Goal: Task Accomplishment & Management: Manage account settings

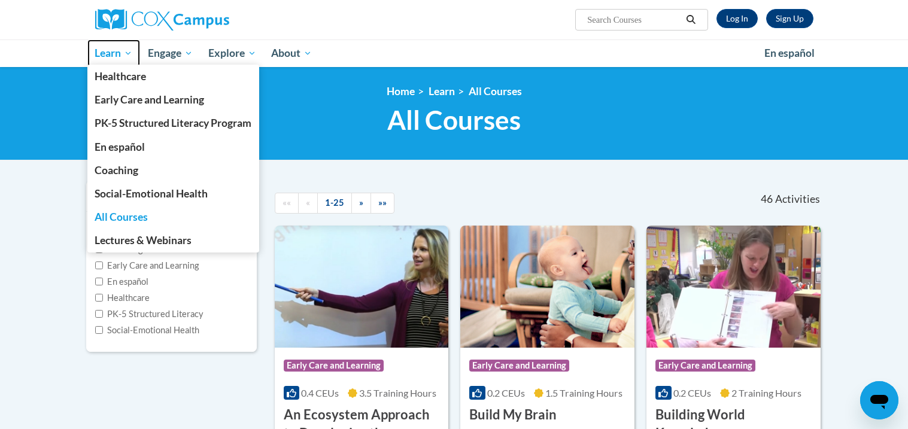
click at [112, 56] on span "Learn" at bounding box center [114, 53] width 38 height 14
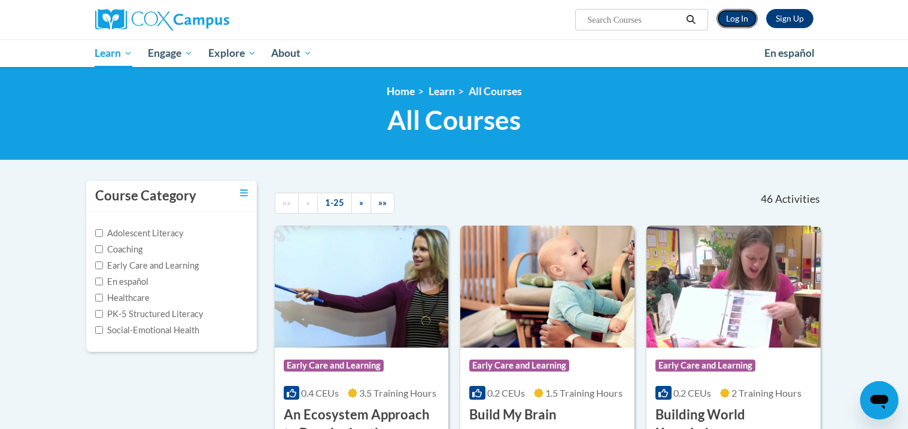
click at [744, 23] on link "Log In" at bounding box center [737, 18] width 41 height 19
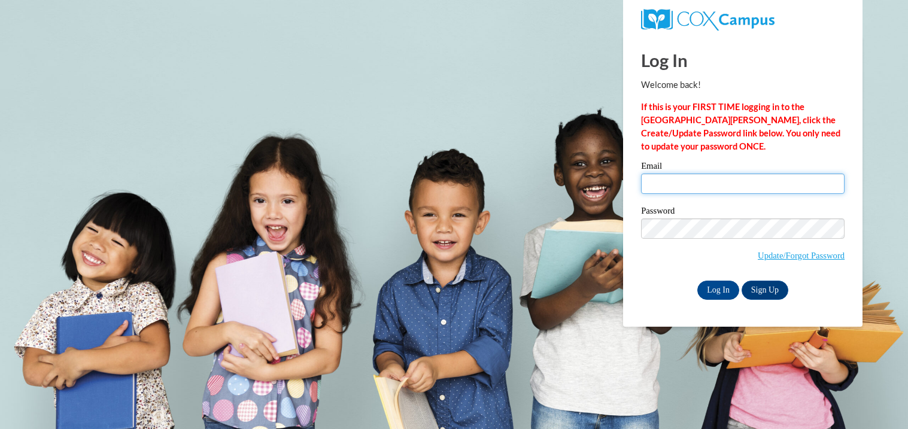
click at [697, 178] on input "Email" at bounding box center [743, 184] width 204 height 20
type input "chosenservant90@gmail.com"
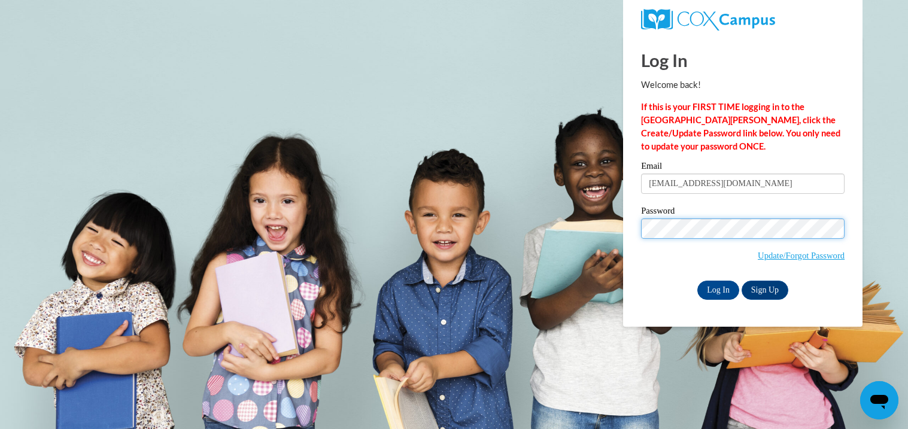
click at [697, 281] on input "Log In" at bounding box center [718, 290] width 42 height 19
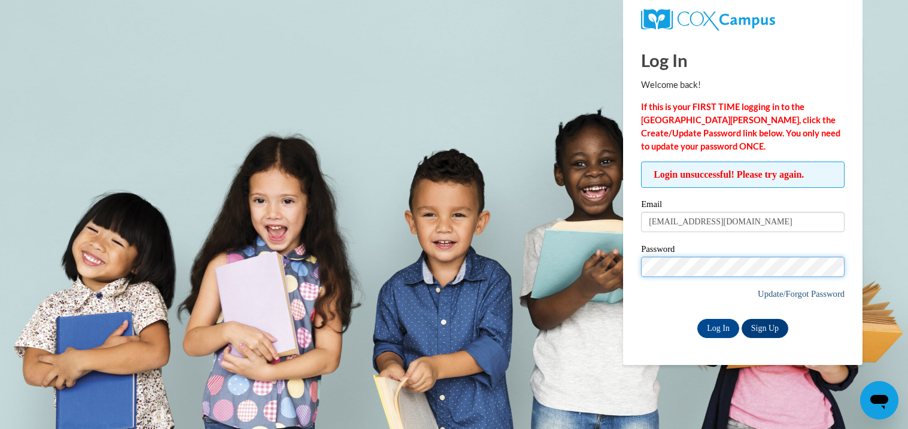
click at [697, 319] on input "Log In" at bounding box center [718, 328] width 42 height 19
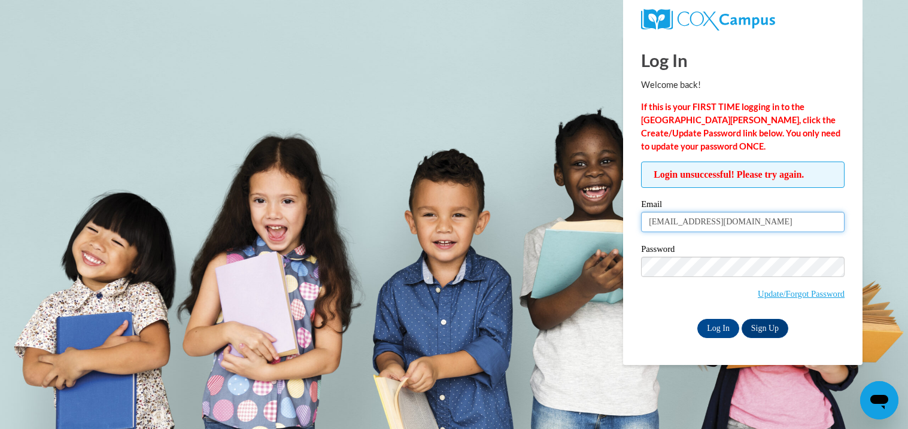
click at [778, 220] on input "chosenservant90@gmail.com" at bounding box center [743, 222] width 204 height 20
type input "c"
type input "karin.johnson@glynn.k12.ga.us"
click at [750, 255] on label "Password" at bounding box center [743, 251] width 204 height 12
click at [725, 329] on input "Log In" at bounding box center [718, 328] width 42 height 19
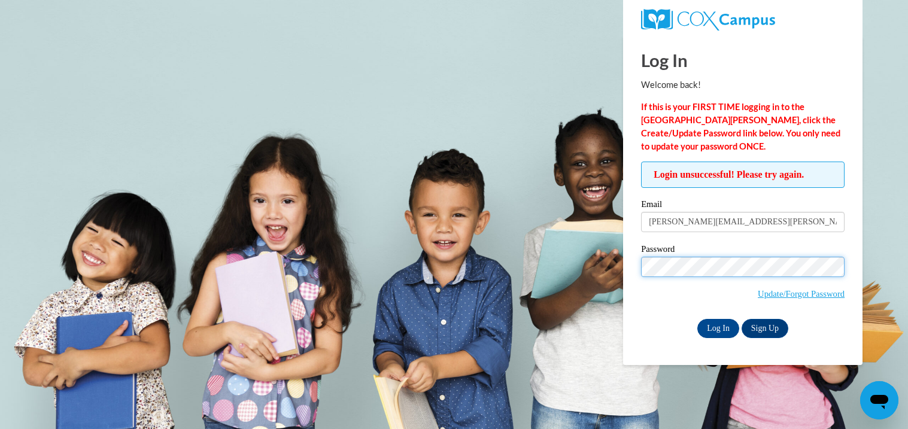
click at [697, 319] on input "Log In" at bounding box center [718, 328] width 42 height 19
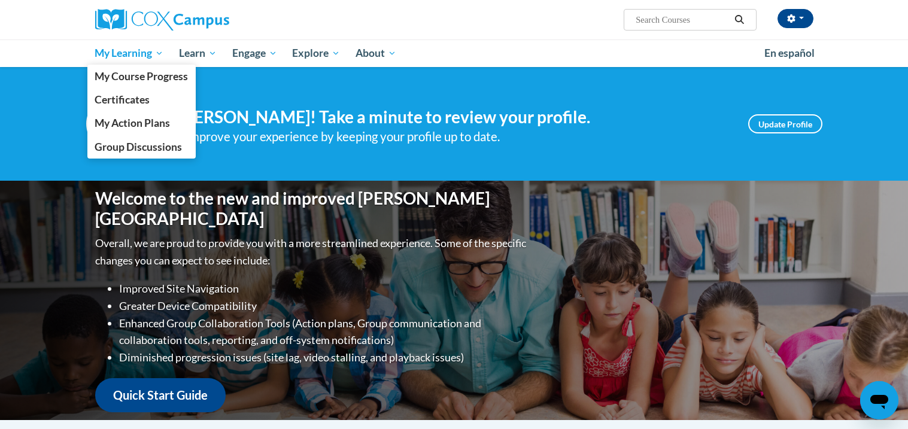
click at [127, 56] on span "My Learning" at bounding box center [129, 53] width 69 height 14
click at [134, 77] on span "My Course Progress" at bounding box center [141, 76] width 93 height 13
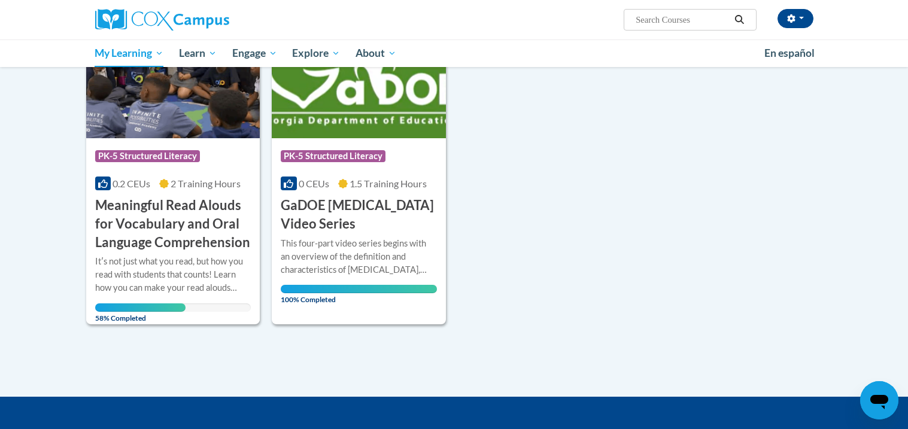
scroll to position [202, 0]
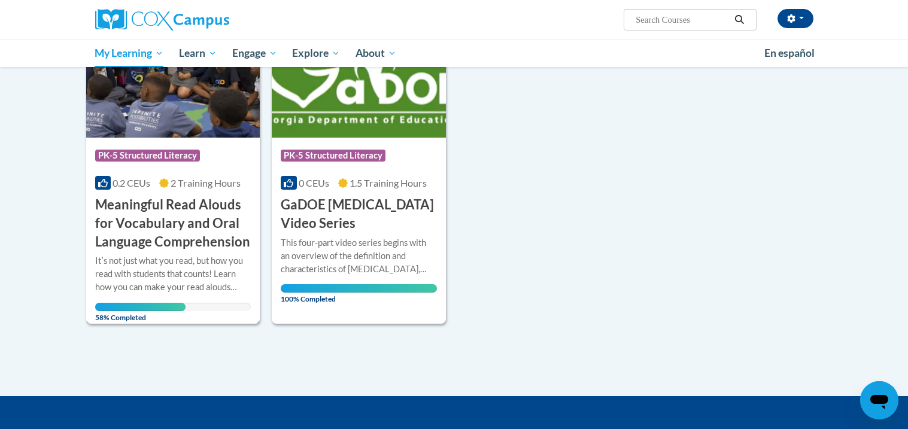
click at [184, 244] on h3 "Meaningful Read Alouds for Vocabulary and Oral Language Comprehension" at bounding box center [173, 223] width 156 height 55
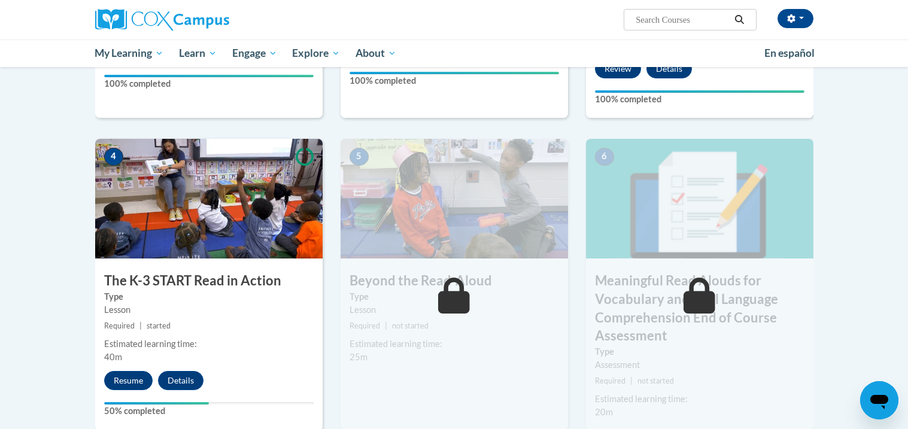
scroll to position [540, 0]
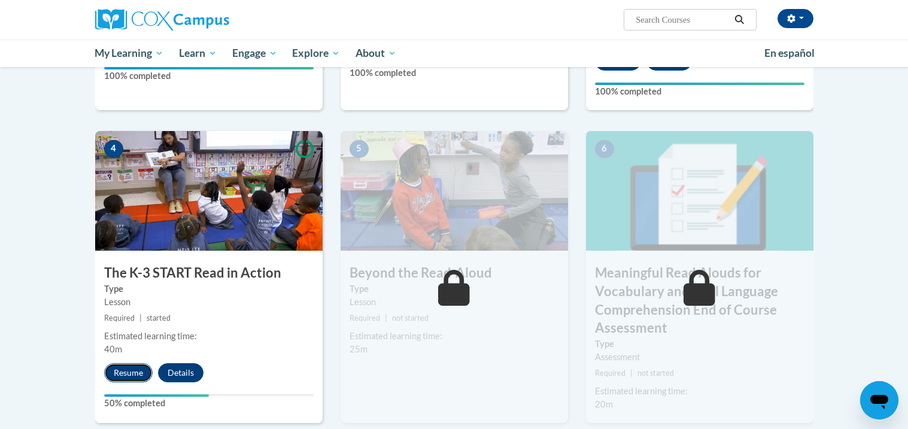
click at [133, 380] on button "Resume" at bounding box center [128, 372] width 48 height 19
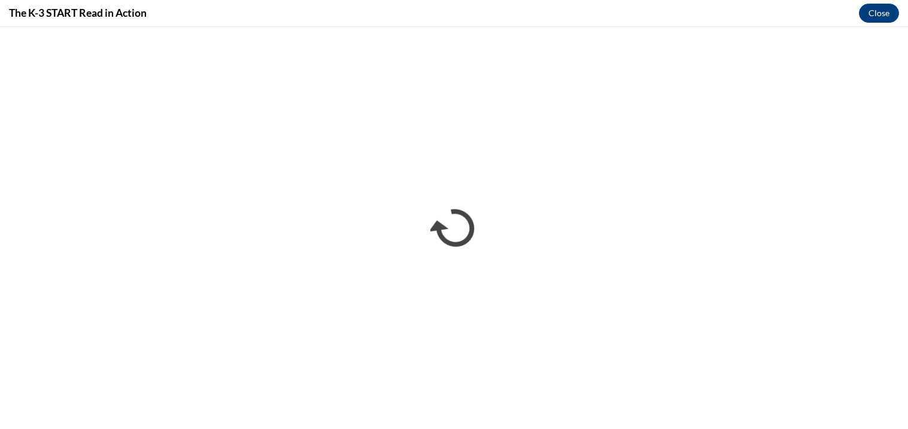
scroll to position [0, 0]
